Goal: Transaction & Acquisition: Purchase product/service

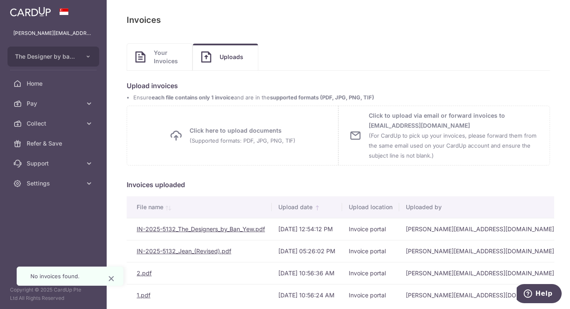
scroll to position [36, 0]
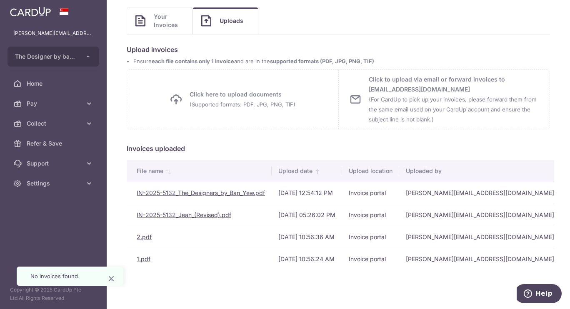
click at [83, 108] on link "Pay" at bounding box center [53, 104] width 107 height 20
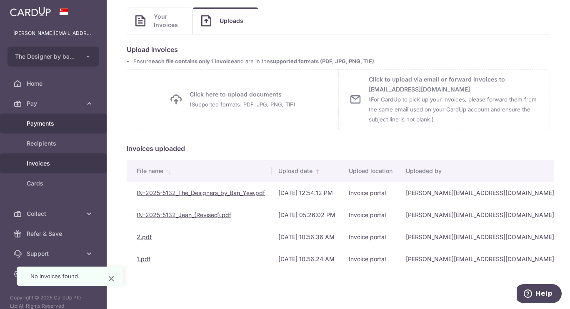
click at [73, 122] on span "Payments" at bounding box center [54, 123] width 55 height 8
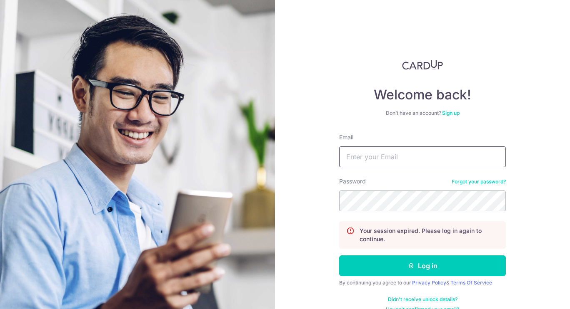
type input "[PERSON_NAME][EMAIL_ADDRESS][DOMAIN_NAME]"
click at [388, 271] on button "Log in" at bounding box center [422, 266] width 167 height 21
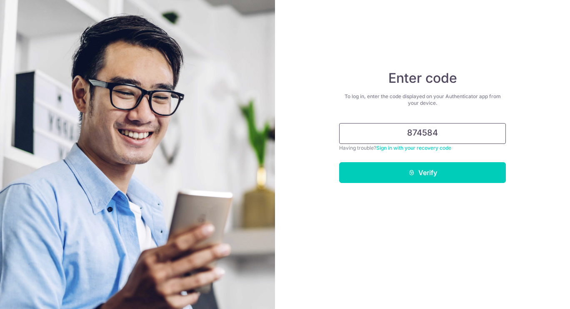
type input "874584"
click at [394, 173] on button "Verify" at bounding box center [422, 172] width 167 height 21
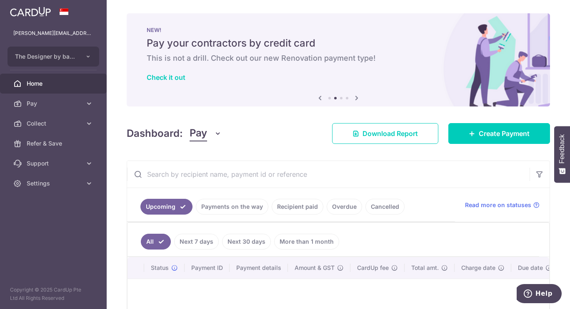
click at [253, 129] on div "Dashboard: Pay Pay Collect Download Report Create Payment" at bounding box center [338, 132] width 423 height 24
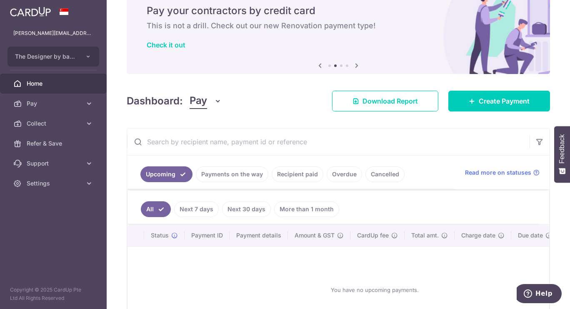
scroll to position [42, 0]
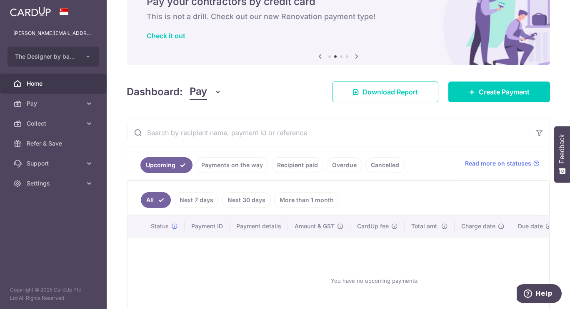
click at [75, 105] on span "Pay" at bounding box center [54, 104] width 55 height 8
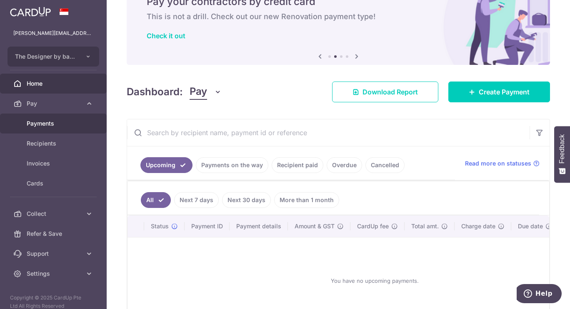
click at [61, 126] on span "Payments" at bounding box center [54, 123] width 55 height 8
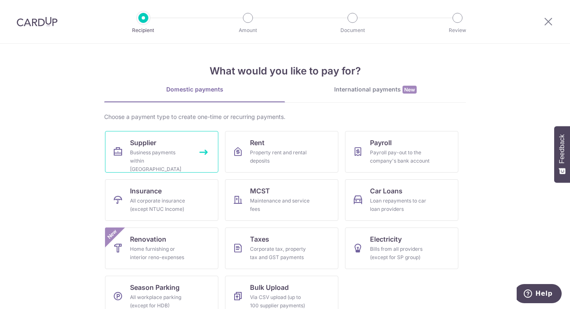
click at [155, 149] on div "Business payments within Singapore" at bounding box center [160, 161] width 60 height 25
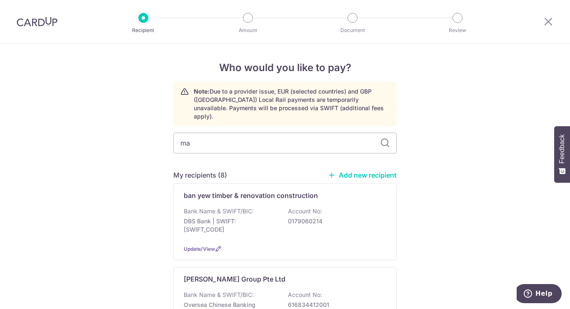
type input "mal"
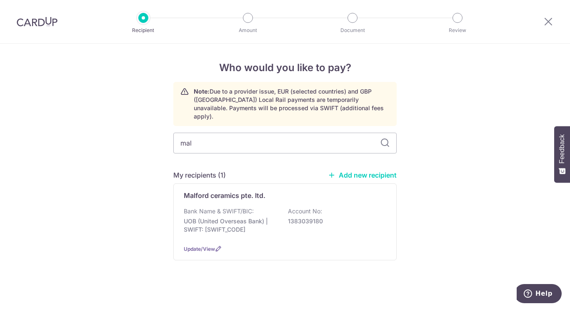
click at [271, 207] on div "Bank Name & SWIFT/BIC: UOB (United Overseas Bank) | SWIFT: UOVBSGSGXXX Account …" at bounding box center [285, 222] width 202 height 31
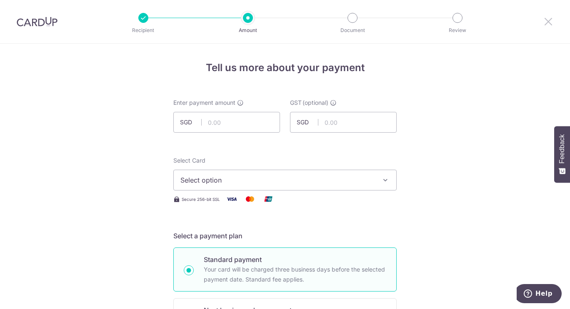
drag, startPoint x: 546, startPoint y: 21, endPoint x: 325, endPoint y: 38, distance: 221.3
click at [546, 21] on icon at bounding box center [548, 21] width 10 height 10
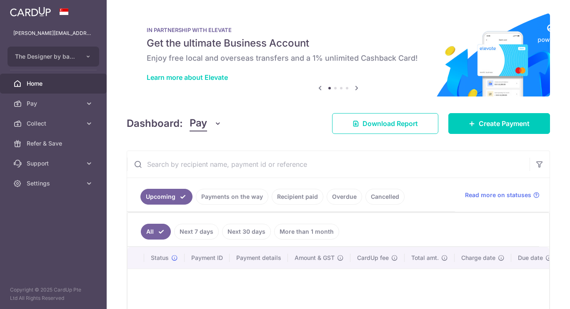
click at [67, 101] on span "Pay" at bounding box center [54, 104] width 55 height 8
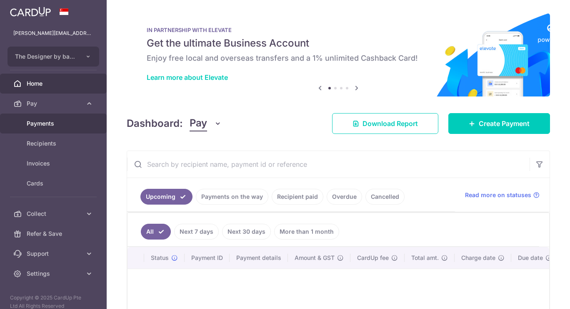
click at [58, 122] on span "Payments" at bounding box center [54, 123] width 55 height 8
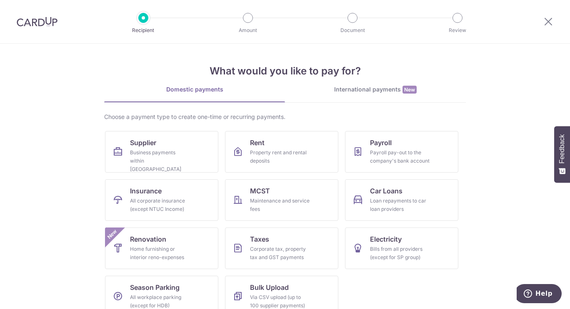
scroll to position [15, 0]
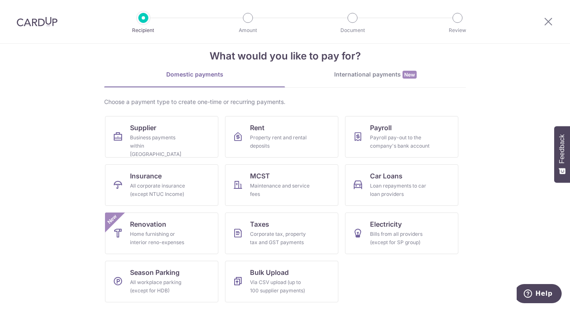
click at [493, 146] on section "What would you like to pay for? Domestic payments International payments New Ch…" at bounding box center [285, 177] width 570 height 266
click at [358, 76] on div "International payments New" at bounding box center [375, 74] width 181 height 9
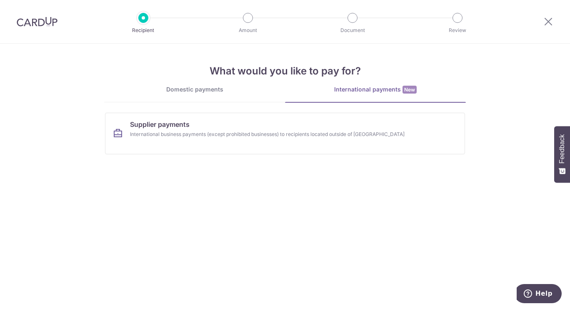
scroll to position [0, 0]
click at [210, 95] on link "Domestic payments" at bounding box center [194, 93] width 181 height 17
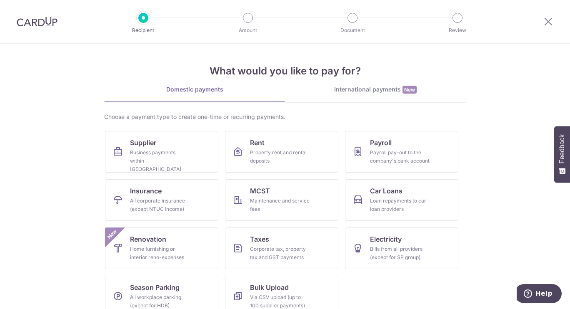
scroll to position [15, 0]
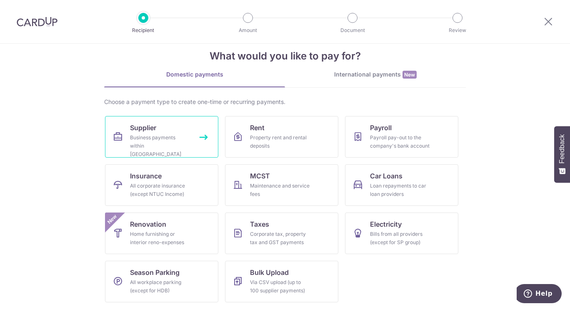
click at [163, 126] on link "Supplier Business payments within Singapore" at bounding box center [161, 137] width 113 height 42
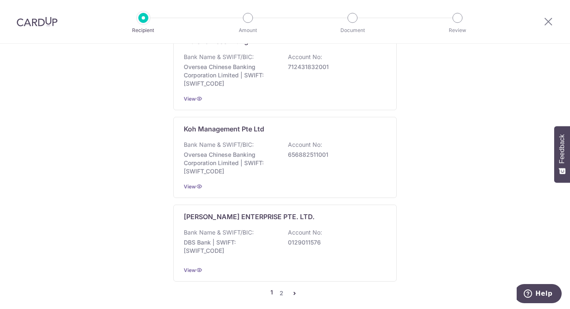
scroll to position [2383, 0]
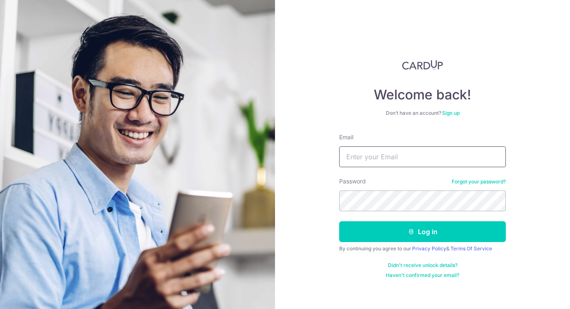
type input "[PERSON_NAME][EMAIL_ADDRESS][DOMAIN_NAME]"
click at [387, 227] on button "Log in" at bounding box center [422, 231] width 167 height 21
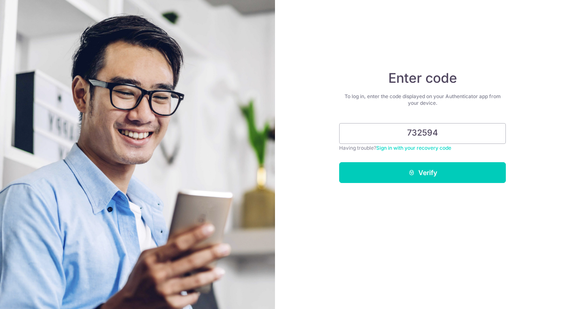
type input "732594"
click at [367, 172] on button "Verify" at bounding box center [422, 172] width 167 height 21
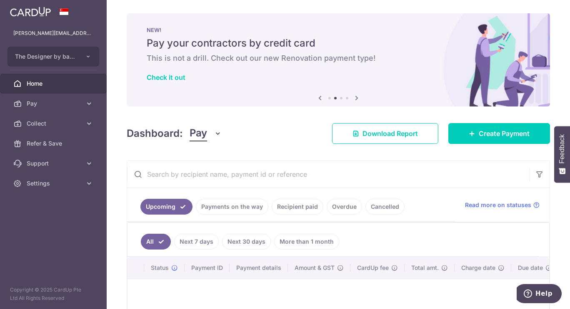
click at [90, 108] on link "Pay" at bounding box center [53, 104] width 107 height 20
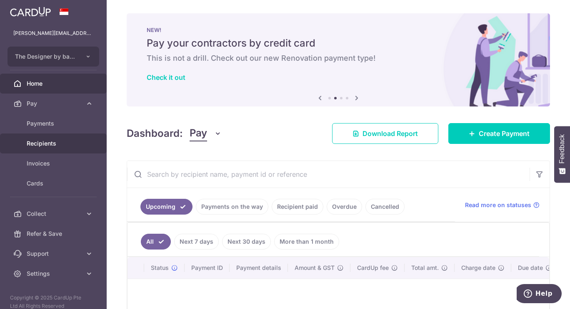
click at [80, 138] on link "Recipients" at bounding box center [53, 144] width 107 height 20
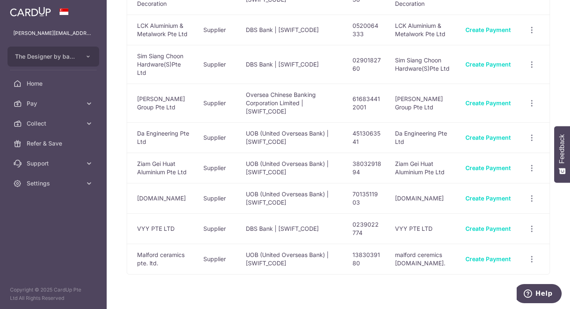
scroll to position [475, 0]
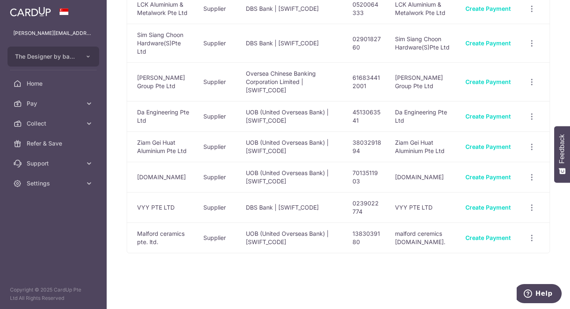
click at [486, 283] on span "Linked Payments" at bounding box center [501, 281] width 53 height 8
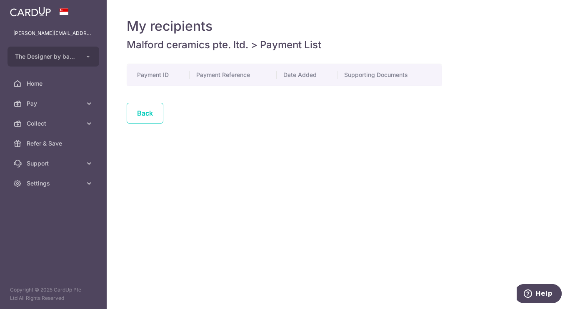
click at [85, 104] on icon at bounding box center [89, 104] width 8 height 8
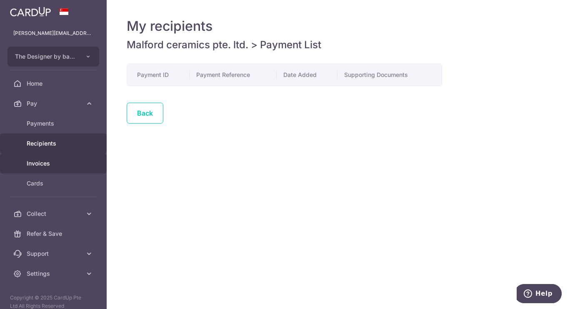
click at [72, 166] on span "Invoices" at bounding box center [54, 163] width 55 height 8
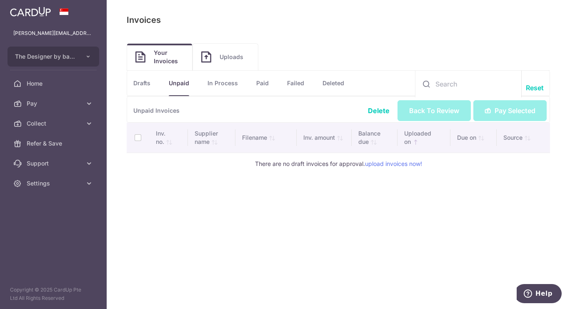
click at [232, 63] on link "Uploads" at bounding box center [225, 57] width 65 height 27
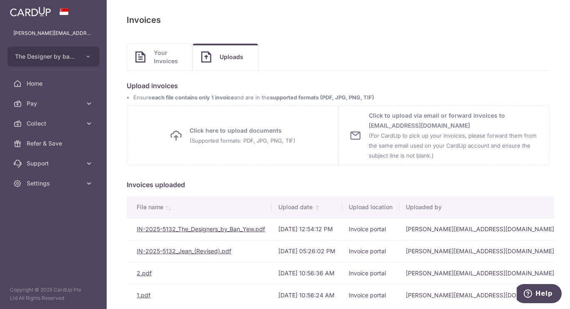
scroll to position [36, 0]
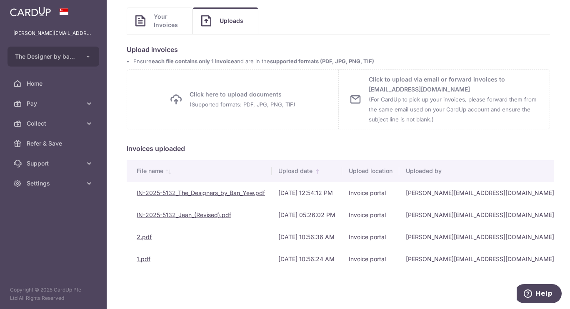
click at [256, 193] on link "IN-2025-5132_The_Designers_by_Ban_Yew.pdf" at bounding box center [201, 192] width 128 height 7
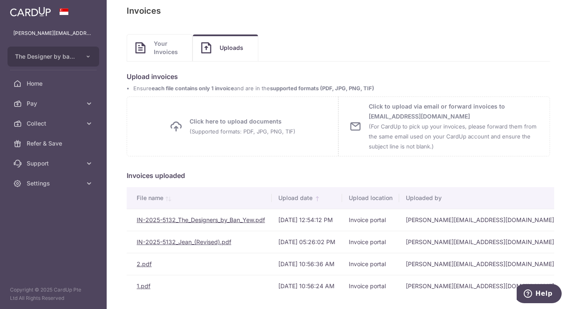
scroll to position [0, 0]
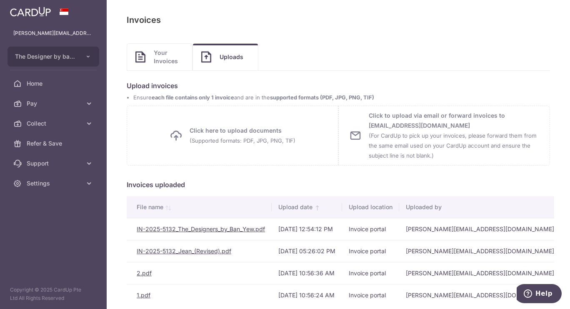
click at [161, 60] on span "Your Invoices" at bounding box center [169, 57] width 30 height 17
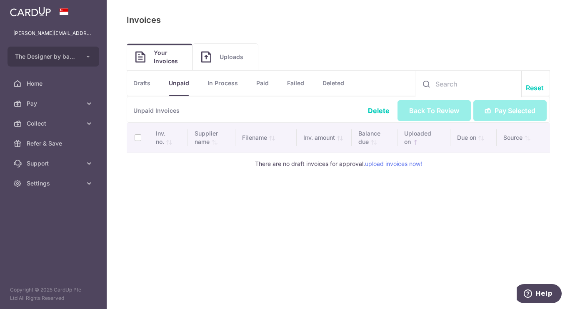
click at [508, 109] on p "Unpaid Invoices" at bounding box center [338, 110] width 423 height 26
click at [234, 86] on link "In Process" at bounding box center [222, 83] width 30 height 25
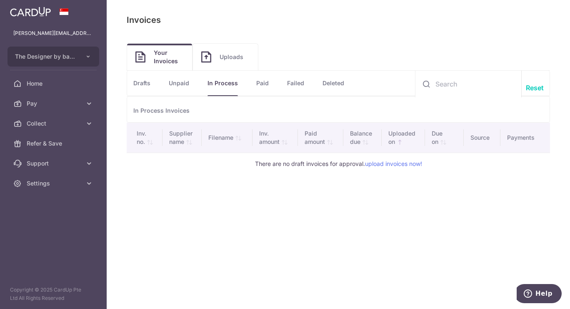
click at [263, 88] on link "Paid" at bounding box center [262, 83] width 12 height 25
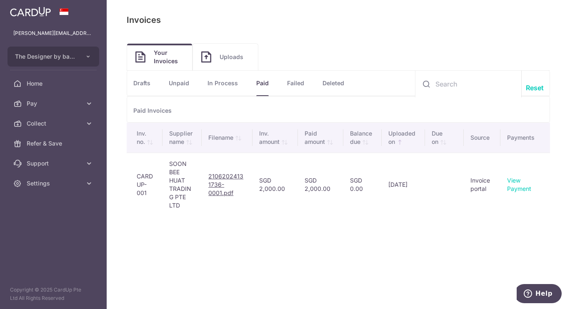
click at [301, 89] on link "Failed" at bounding box center [295, 83] width 17 height 25
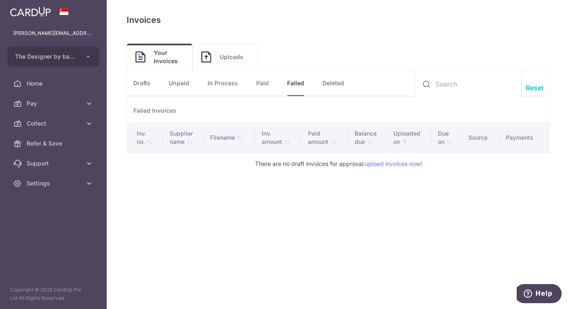
click at [337, 86] on link "Deleted" at bounding box center [333, 83] width 22 height 25
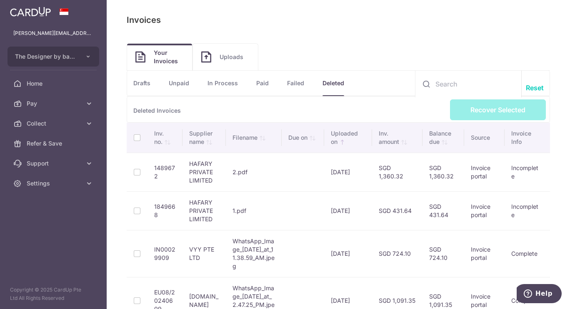
click at [142, 82] on link "Drafts" at bounding box center [141, 83] width 17 height 25
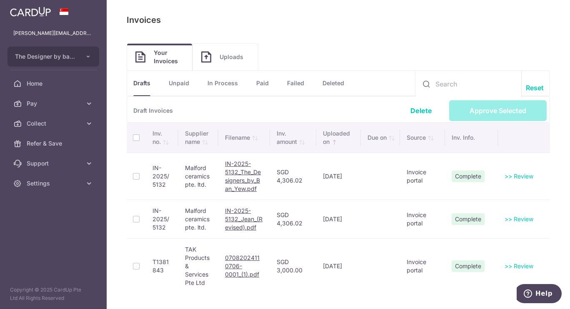
click at [137, 178] on td at bounding box center [136, 176] width 19 height 47
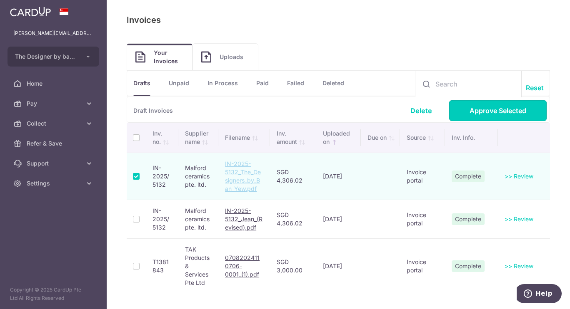
click at [505, 114] on link "Approve Selected" at bounding box center [497, 110] width 97 height 21
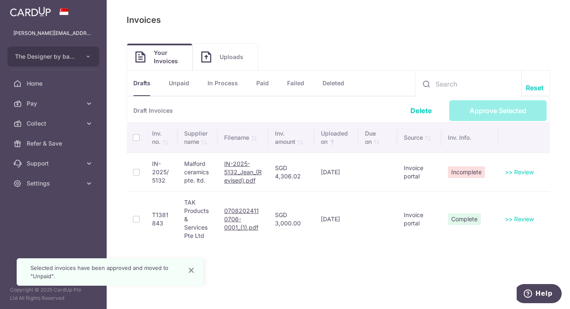
click at [520, 172] on link ">> Review" at bounding box center [519, 172] width 29 height 7
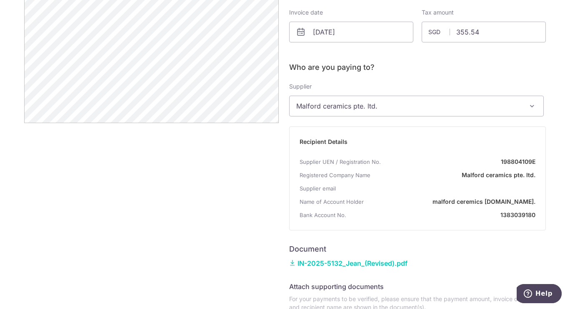
scroll to position [430, 0]
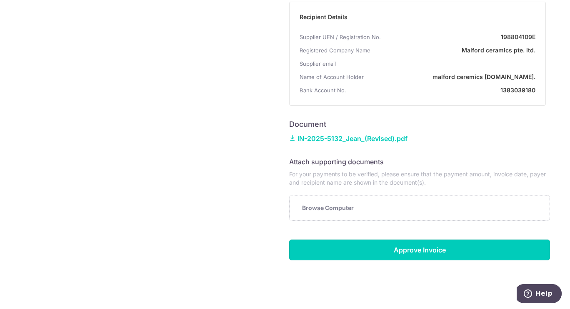
click at [426, 249] on input "Approve Invoice" at bounding box center [419, 250] width 261 height 21
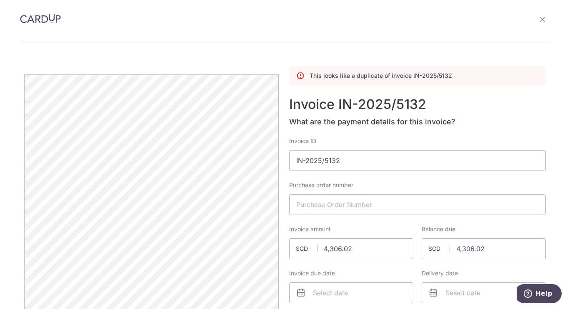
click at [539, 21] on icon at bounding box center [542, 19] width 7 height 7
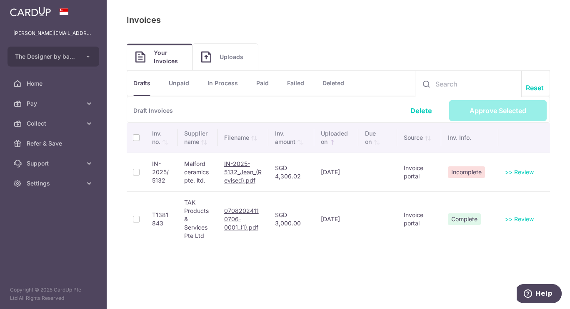
click at [233, 85] on link "In Process" at bounding box center [222, 83] width 30 height 25
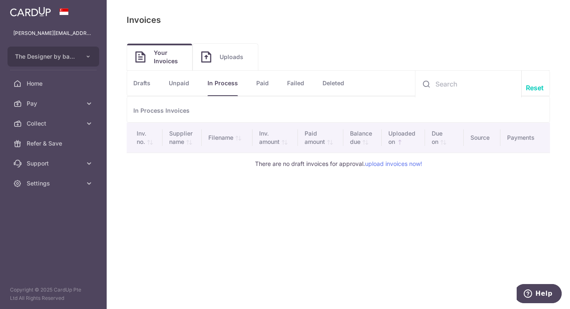
click at [184, 89] on link "Unpaid" at bounding box center [179, 83] width 20 height 25
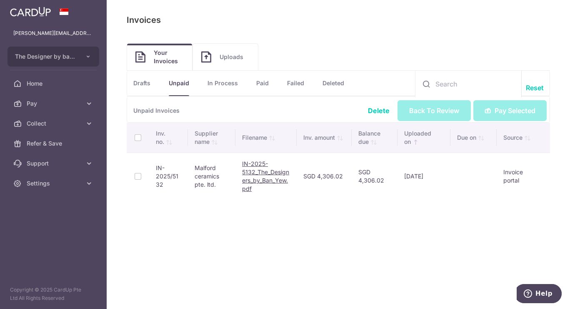
click at [139, 178] on td at bounding box center [138, 176] width 22 height 47
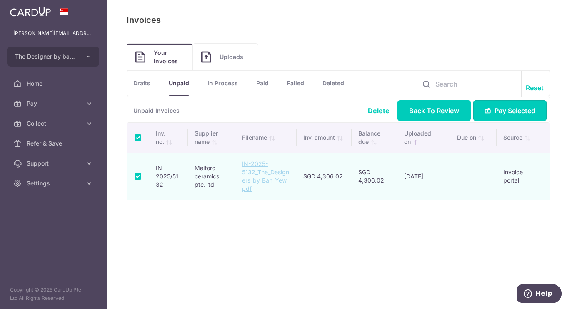
click at [500, 113] on span "Pay Selected" at bounding box center [514, 111] width 41 height 10
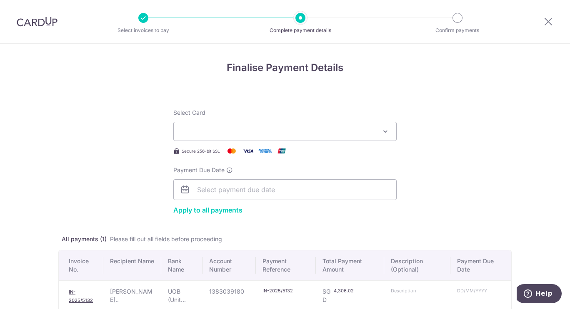
click at [371, 130] on button "Select Card" at bounding box center [284, 131] width 223 height 19
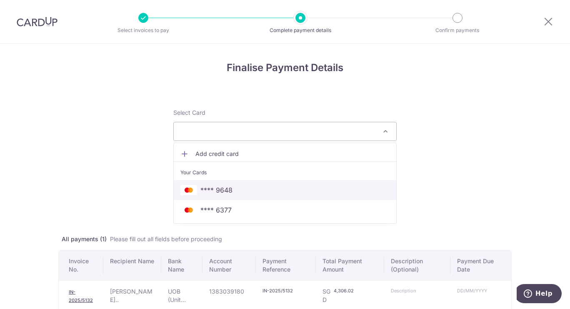
click at [333, 189] on span "**** 9648" at bounding box center [284, 190] width 209 height 10
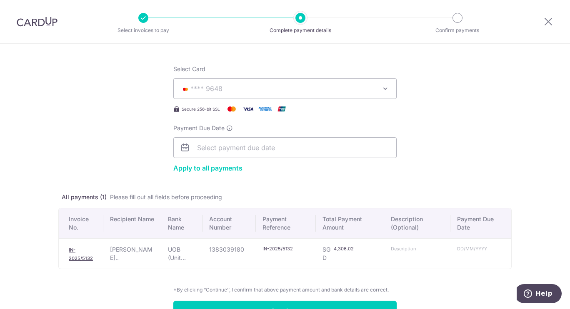
scroll to position [83, 0]
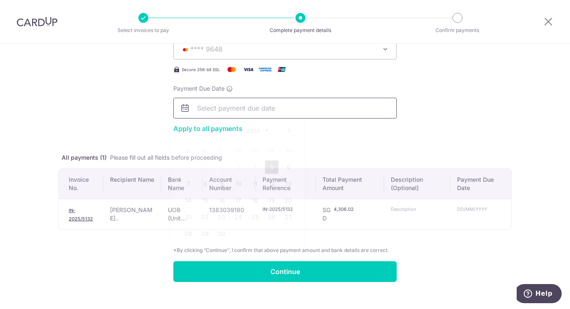
click at [331, 109] on input "Payment Due Date" at bounding box center [284, 108] width 223 height 21
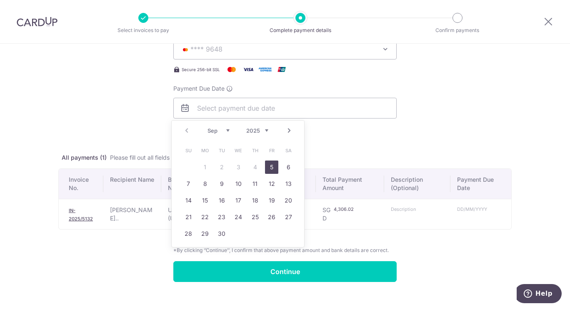
click at [268, 170] on link "5" at bounding box center [271, 167] width 13 height 13
type input "05/09/2025"
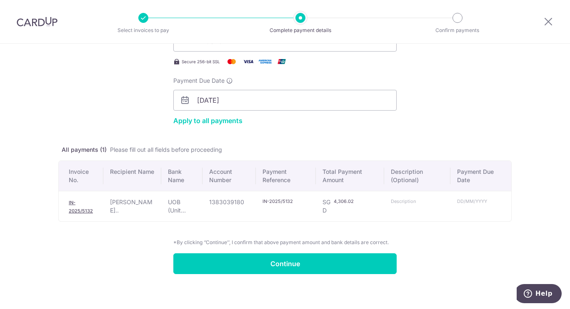
scroll to position [95, 0]
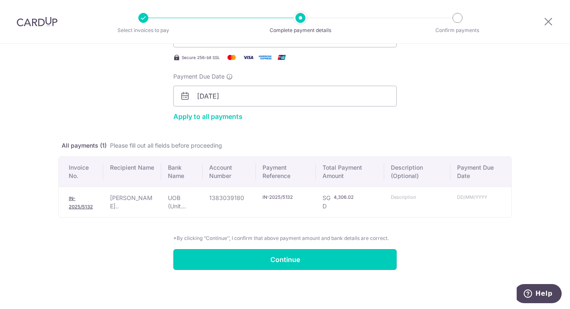
click at [351, 258] on input "Continue" at bounding box center [284, 259] width 223 height 21
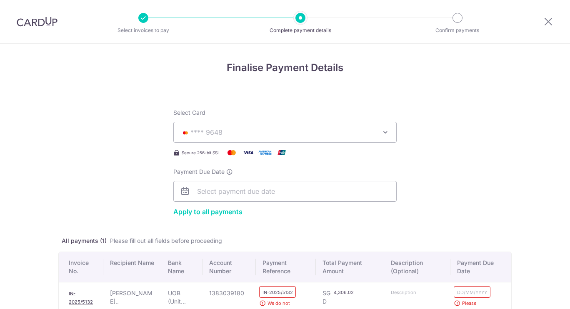
scroll to position [139, 0]
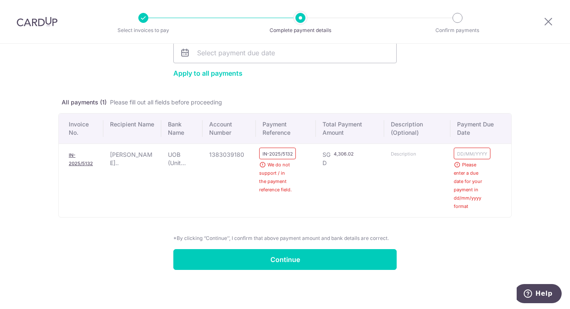
click at [276, 154] on input "IN-2025/5132 The Designer by ban ye" at bounding box center [277, 154] width 30 height 7
drag, startPoint x: 276, startPoint y: 152, endPoint x: 316, endPoint y: 152, distance: 40.0
click at [316, 149] on tr "IN-2025/5132 [GEOGRAPHIC_DATA][PERSON_NAME].. UOB (Unit... 1383039180 IN-5132 T…" at bounding box center [285, 181] width 452 height 74
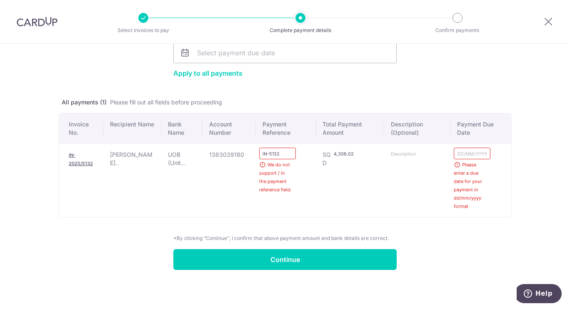
type input "IN-5132"
click at [460, 151] on div "Please enter a due date for your payment in dd/mm/yyyy format" at bounding box center [472, 181] width 30 height 60
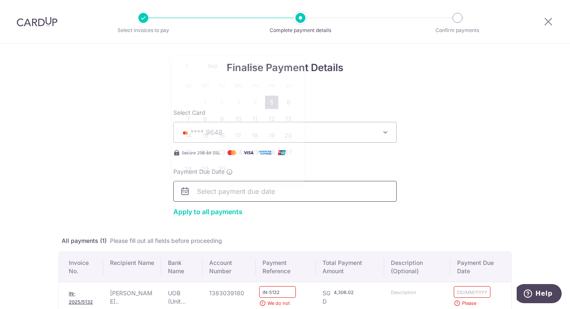
click at [378, 189] on input "Payment Due Date" at bounding box center [284, 191] width 223 height 21
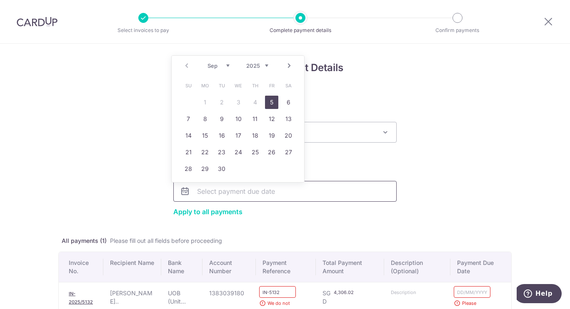
type input "[DATE]"
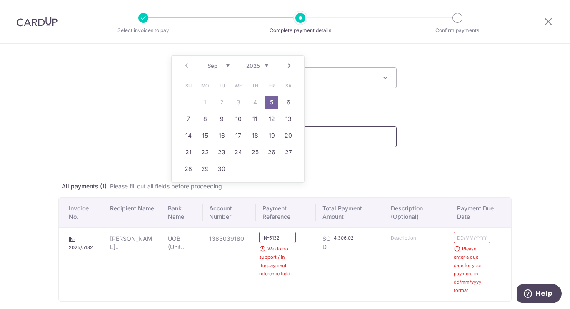
scroll to position [125, 0]
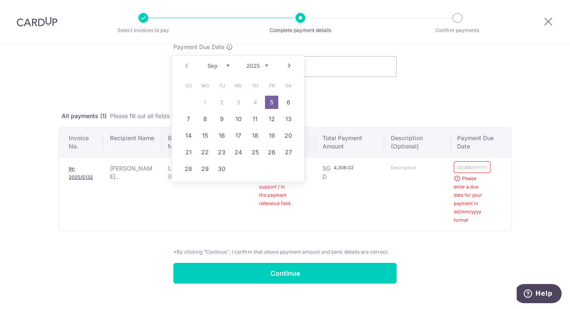
click at [463, 167] on input "text" at bounding box center [472, 167] width 30 height 7
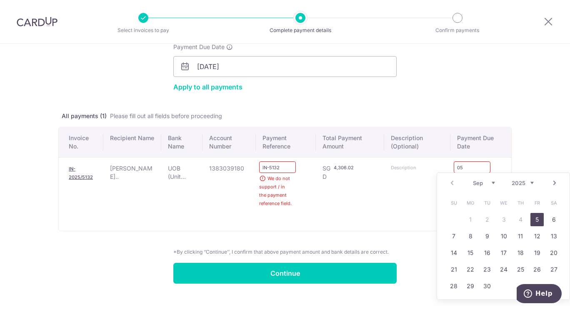
click at [540, 220] on link "5" at bounding box center [536, 219] width 13 height 13
type input "[DATE]"
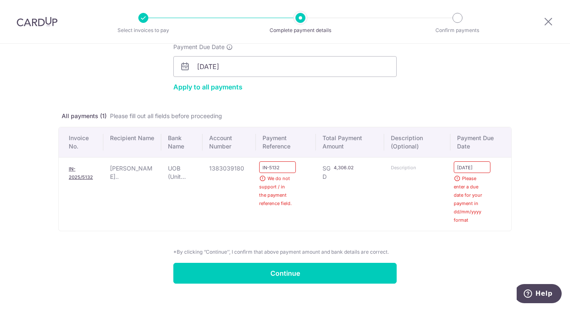
click at [515, 112] on div "Finalise Payment Details Select Card **** 9648 Add credit card Your Cards **** …" at bounding box center [285, 121] width 570 height 404
drag, startPoint x: 527, startPoint y: 211, endPoint x: 523, endPoint y: 214, distance: 4.7
click at [525, 213] on div "Finalise Payment Details Select Card **** 9648 Add credit card Your Cards **** …" at bounding box center [285, 121] width 570 height 404
click at [395, 236] on form "Select Card **** 9648 Add credit card Your Cards **** 9648 **** 6377 Apply to a…" at bounding box center [284, 129] width 453 height 310
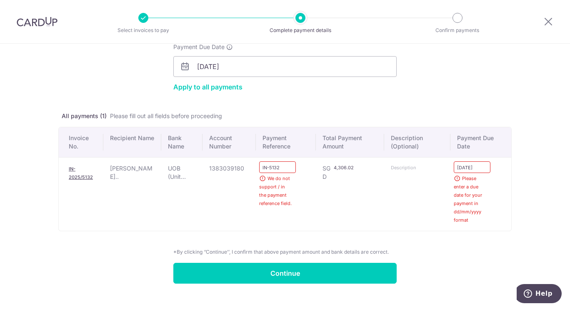
click at [281, 167] on input "IN-5132" at bounding box center [277, 167] width 30 height 7
type input "IN-5132"
click at [309, 271] on input "Continue" at bounding box center [284, 273] width 223 height 21
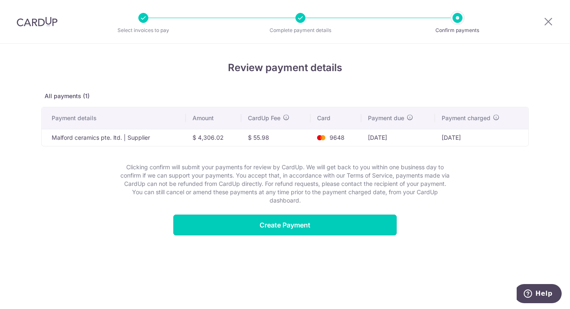
click at [384, 227] on input "Create Payment" at bounding box center [284, 225] width 223 height 21
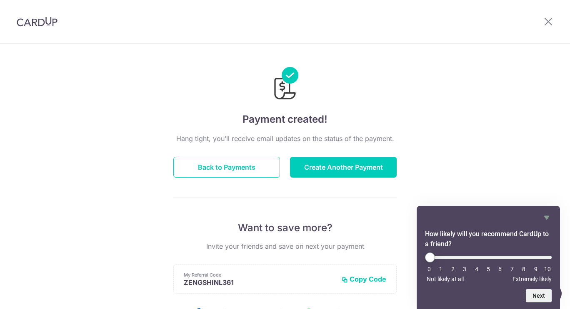
click at [530, 152] on div "Payment created! Hang tight, you’ll receive email updates on the status of the …" at bounding box center [285, 266] width 570 height 445
click at [545, 213] on icon "Hide survey" at bounding box center [546, 218] width 10 height 10
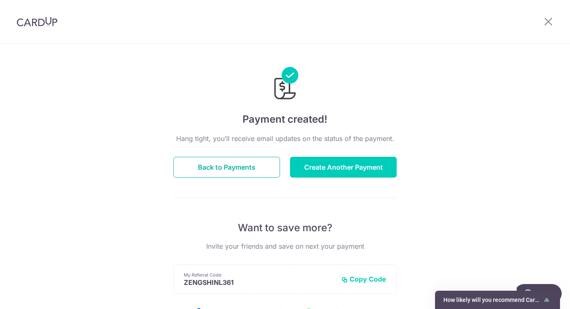
click at [235, 164] on button "Back to Payments" at bounding box center [226, 167] width 107 height 21
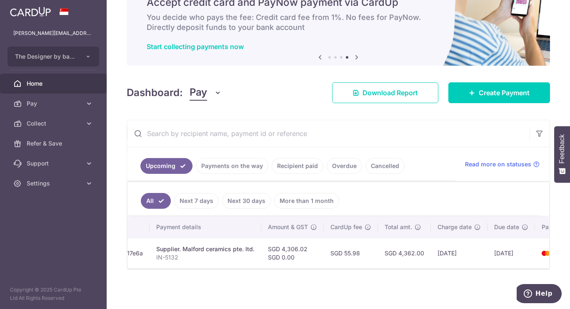
scroll to position [0, 154]
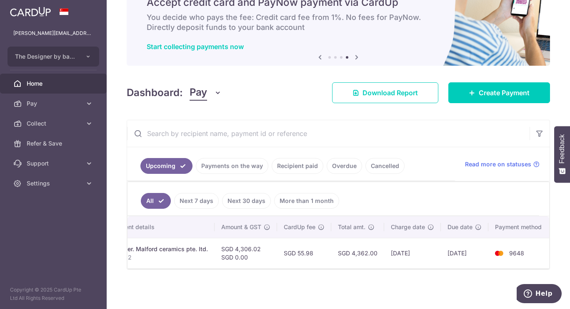
click at [469, 277] on div "× Pause Schedule Pause all future payments in this series Pause just this one p…" at bounding box center [338, 154] width 463 height 309
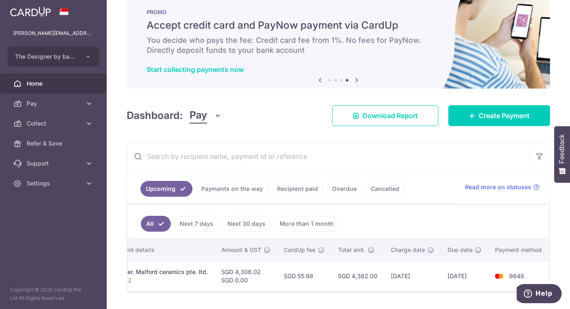
scroll to position [0, 0]
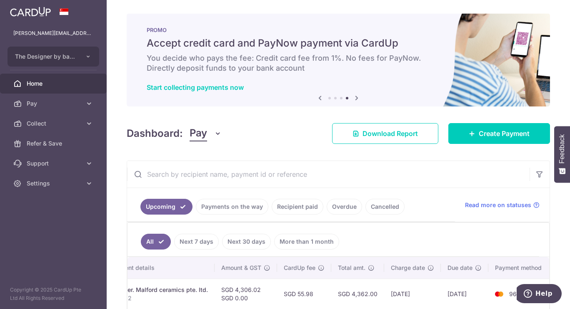
click at [68, 85] on span "Home" at bounding box center [54, 84] width 55 height 8
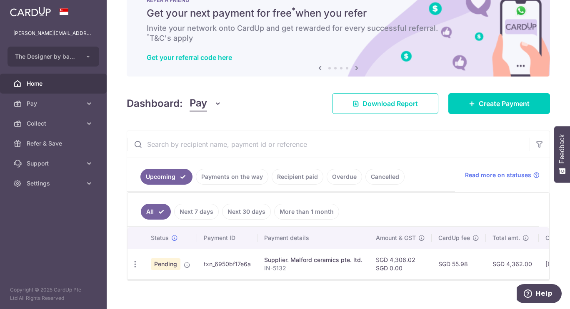
scroll to position [45, 0]
